Goal: Transaction & Acquisition: Purchase product/service

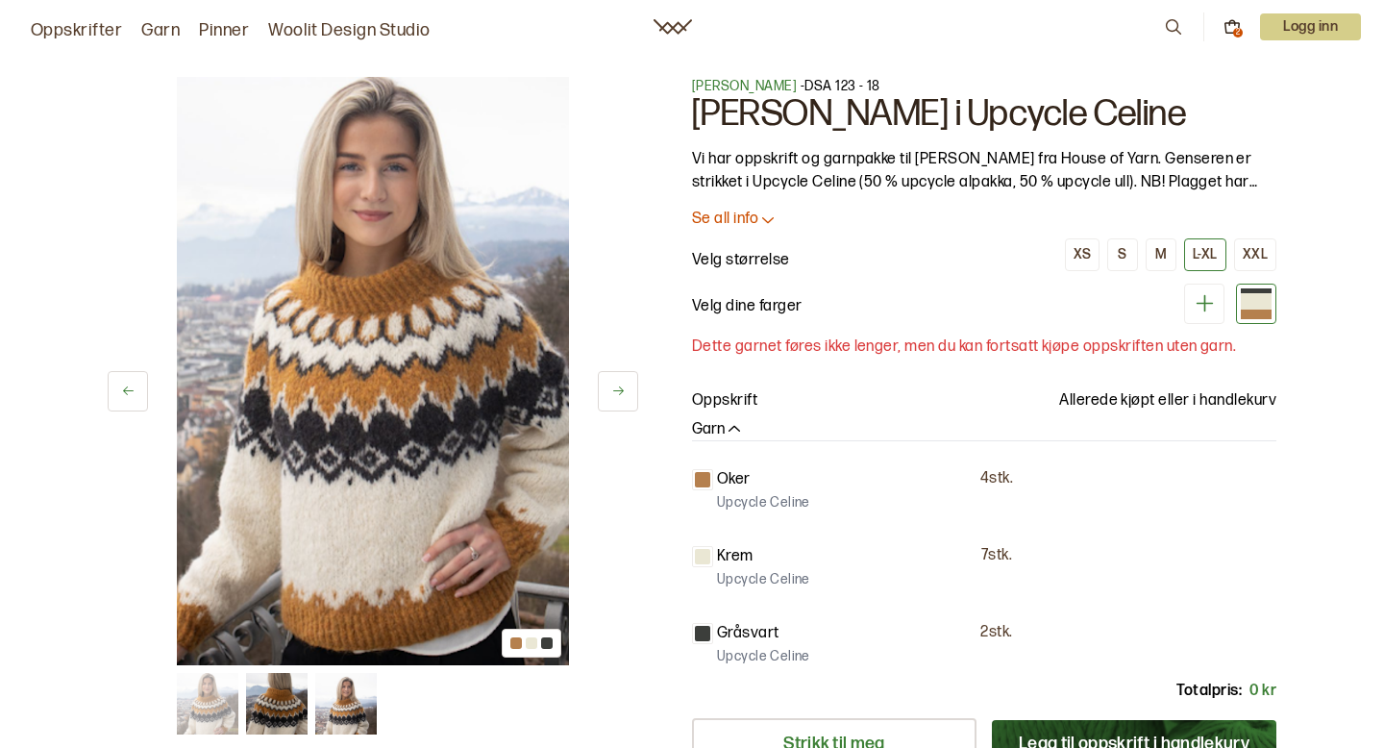
click at [1231, 25] on icon at bounding box center [1231, 26] width 17 height 17
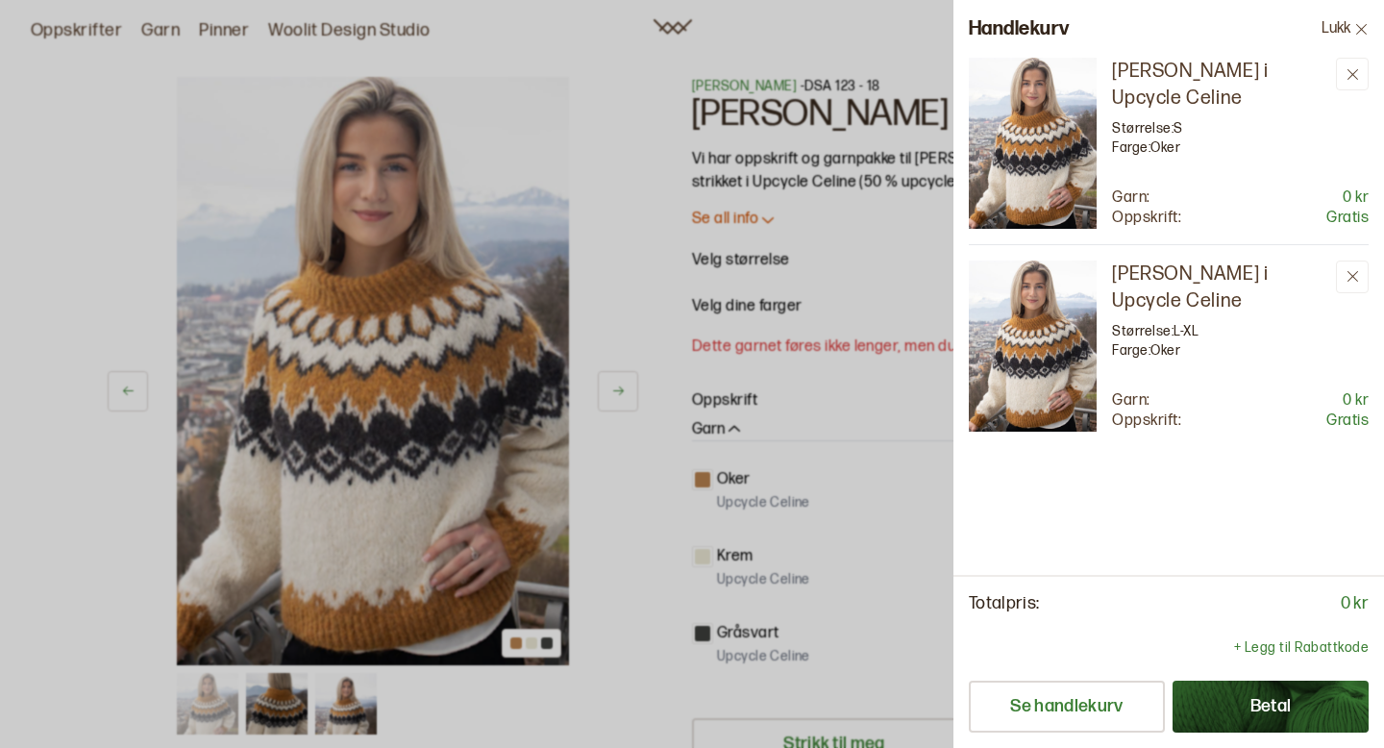
click at [1346, 21] on button "Lukk" at bounding box center [1345, 29] width 78 height 58
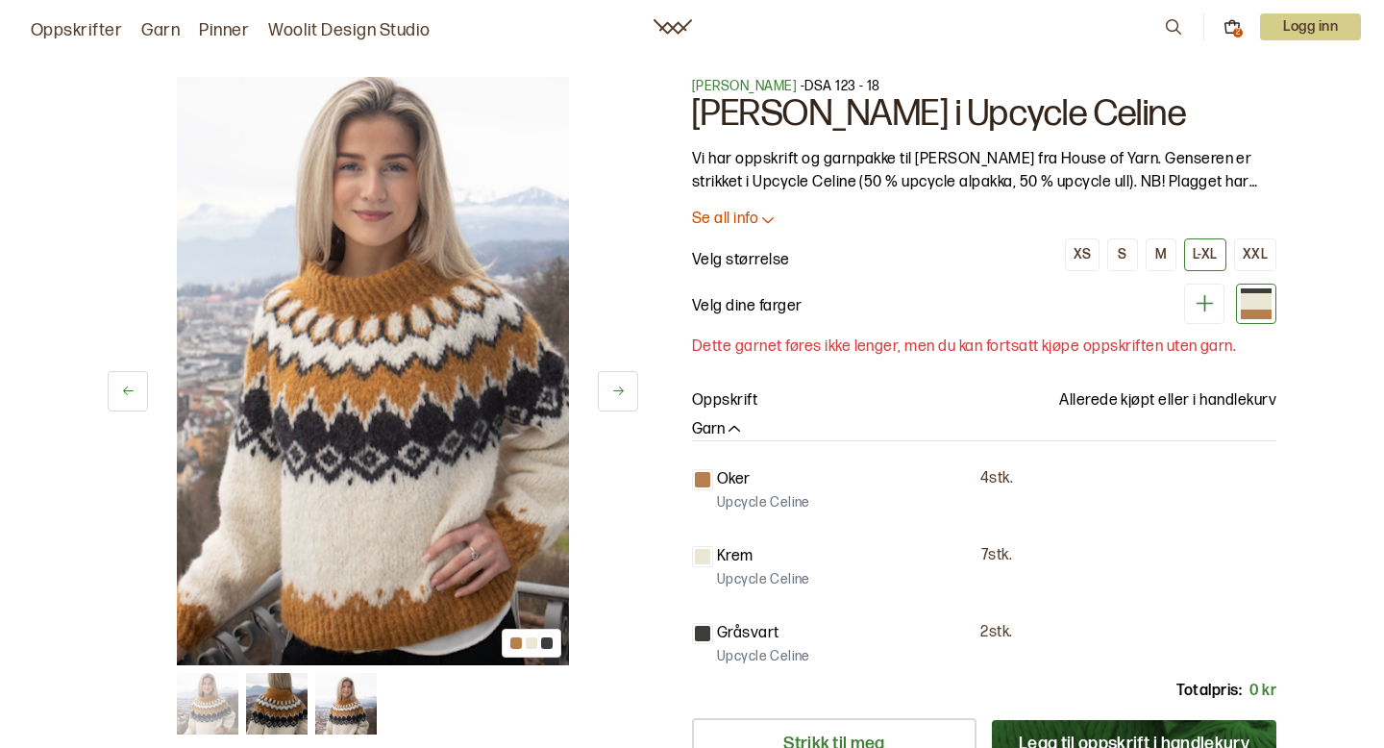
click at [57, 27] on link "Oppskrifter" at bounding box center [76, 30] width 91 height 27
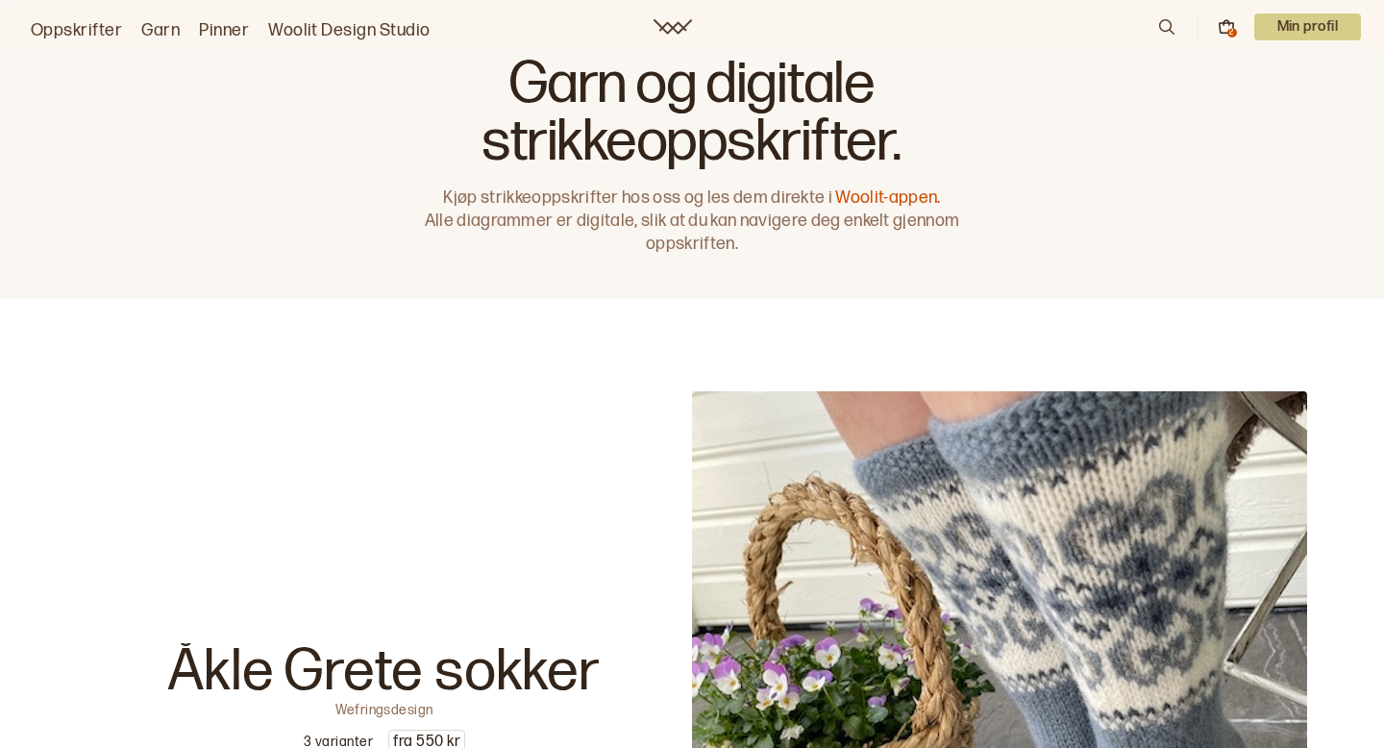
click at [1166, 32] on icon at bounding box center [1166, 26] width 21 height 21
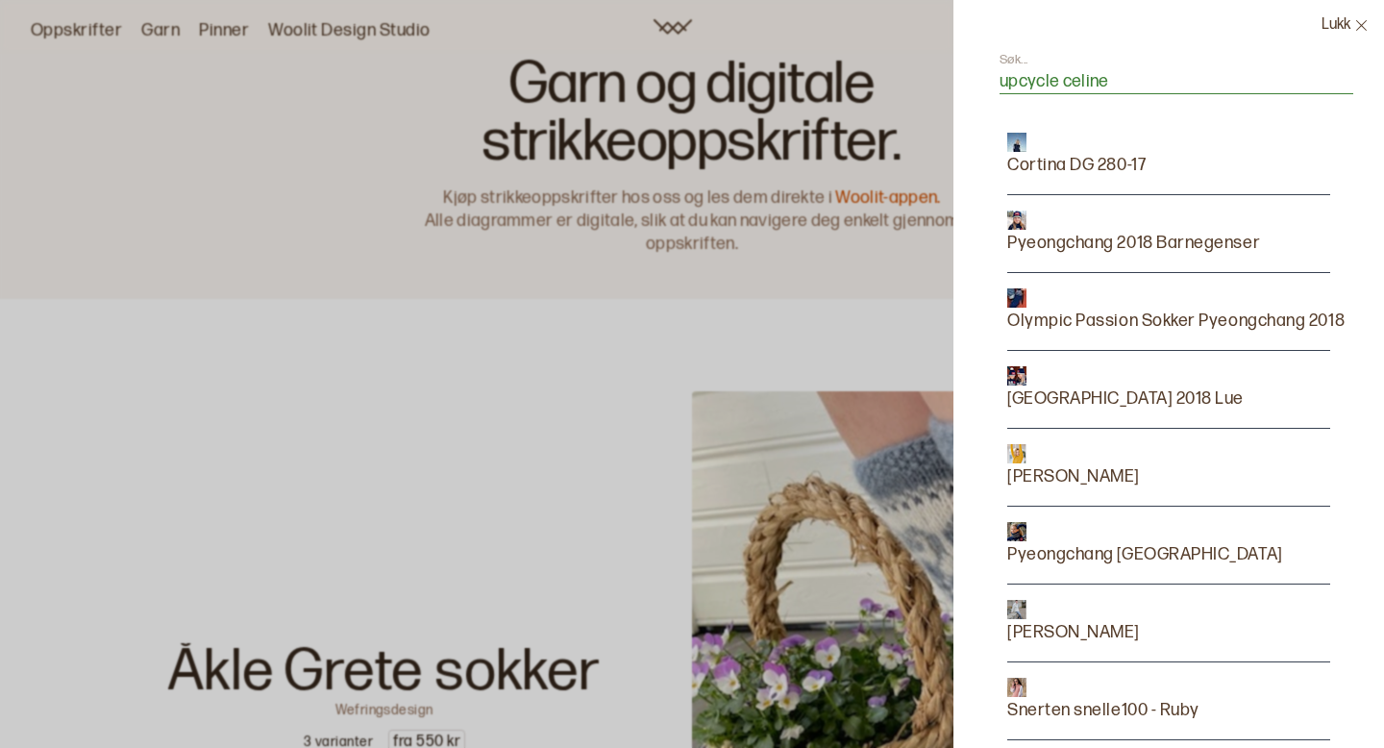
type input "upcycle celine"
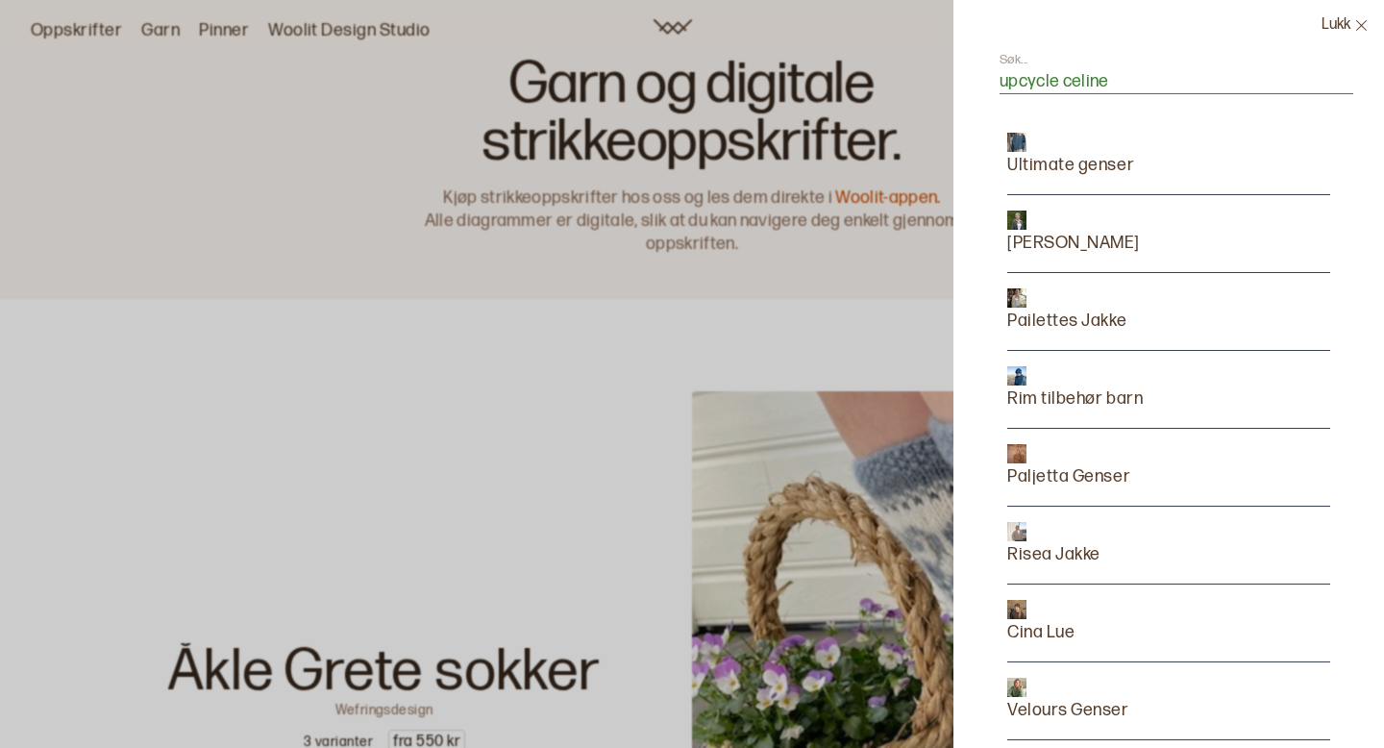
click at [1356, 22] on icon at bounding box center [1361, 25] width 14 height 14
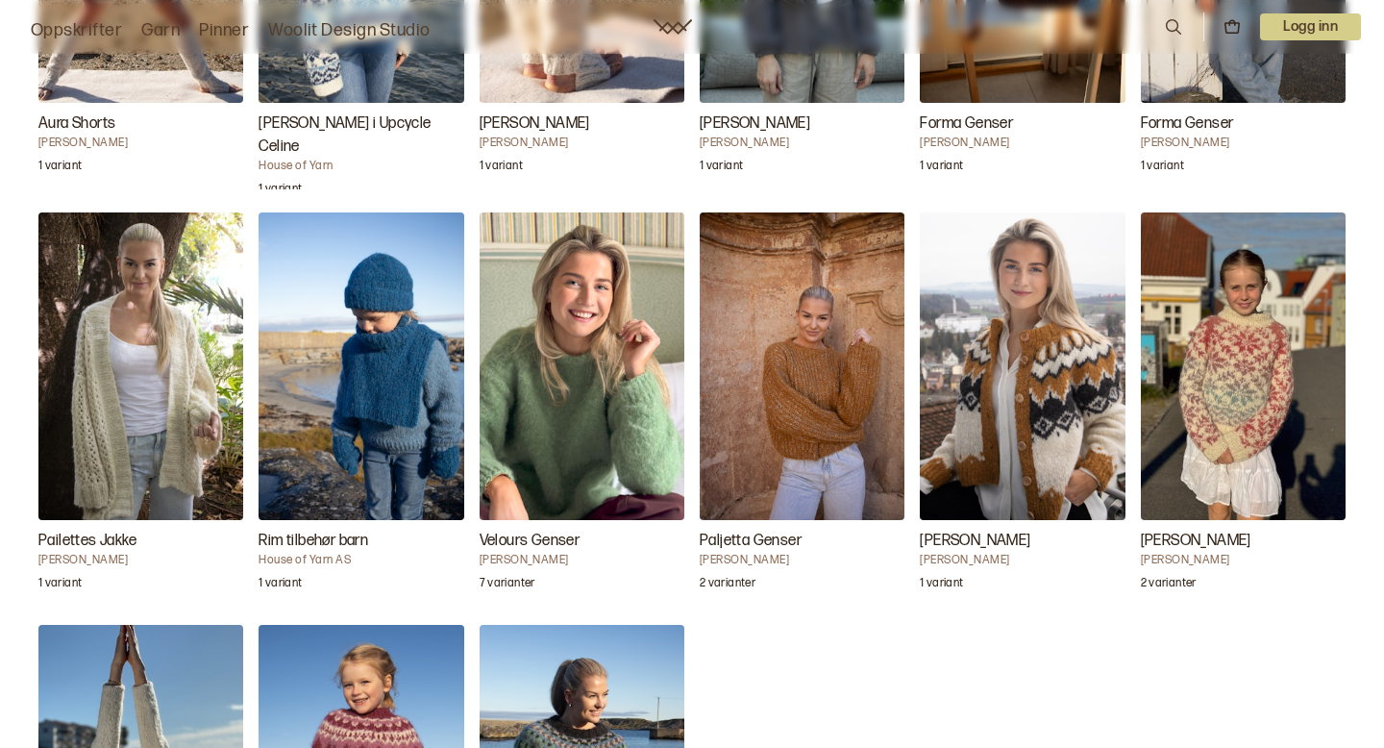
scroll to position [2162, 0]
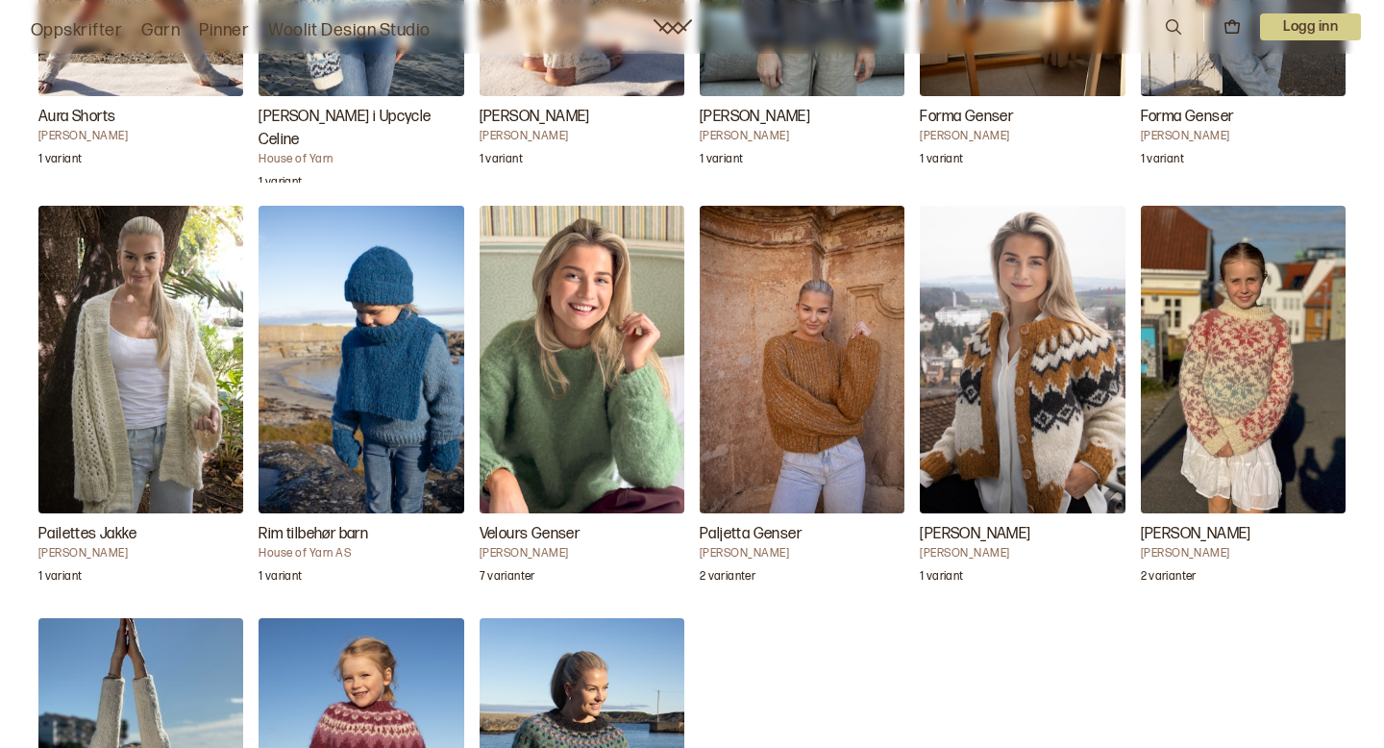
click at [581, 332] on img "Velours Genser" at bounding box center [581, 359] width 205 height 307
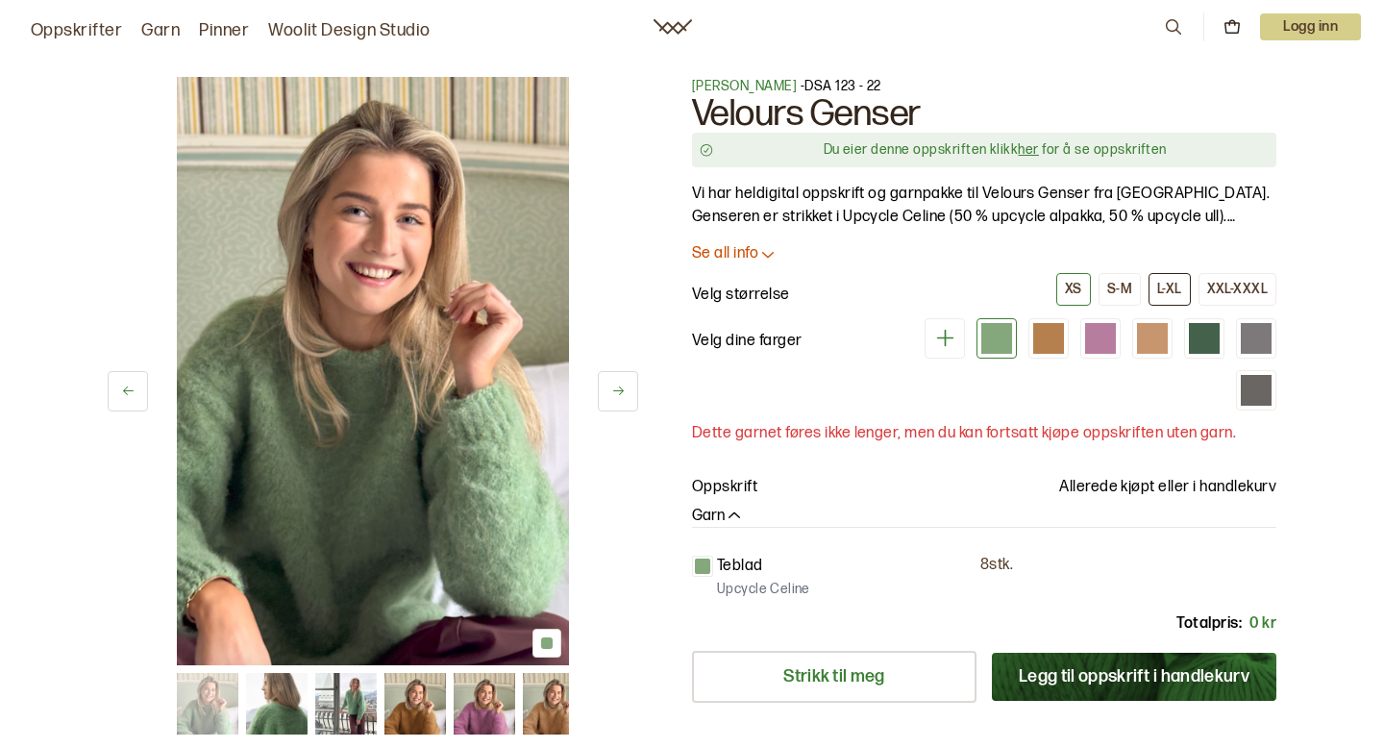
click at [1166, 282] on div "L-XL" at bounding box center [1169, 289] width 25 height 17
